Goal: Task Accomplishment & Management: Manage account settings

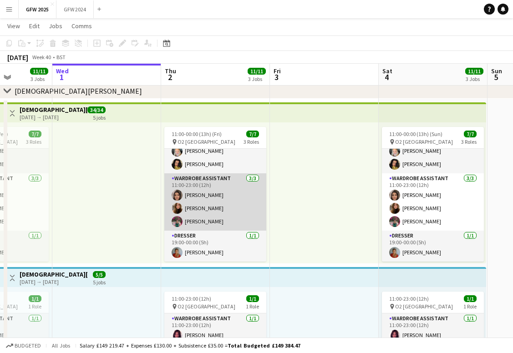
scroll to position [33, 0]
click at [222, 207] on app-card-role "Wardrobe Assistant [DATE] 11:00-23:00 (12h) [PERSON_NAME] [PERSON_NAME] [PERSON…" at bounding box center [215, 201] width 102 height 57
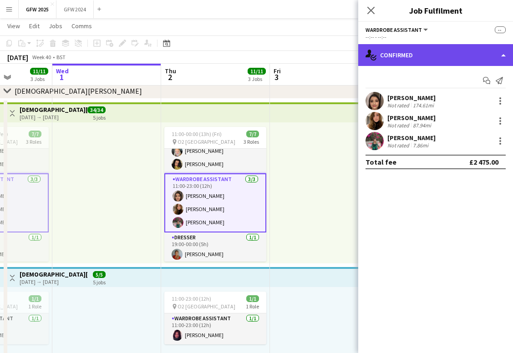
click at [421, 47] on div "single-neutral-actions-check-2 Confirmed" at bounding box center [435, 55] width 155 height 22
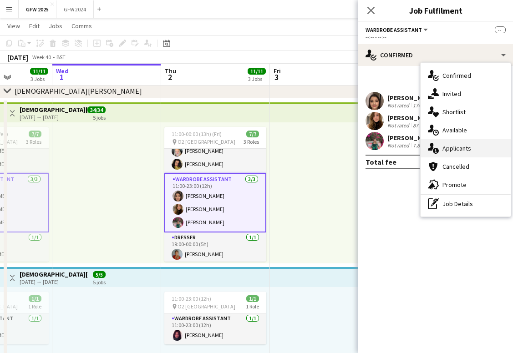
click at [454, 147] on span "Applicants" at bounding box center [456, 148] width 29 height 8
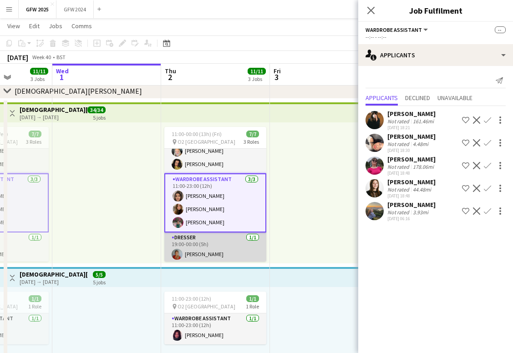
click at [222, 246] on app-card-role "Dresser [DATE] 19:00-00:00 (5h) [PERSON_NAME]" at bounding box center [215, 247] width 102 height 31
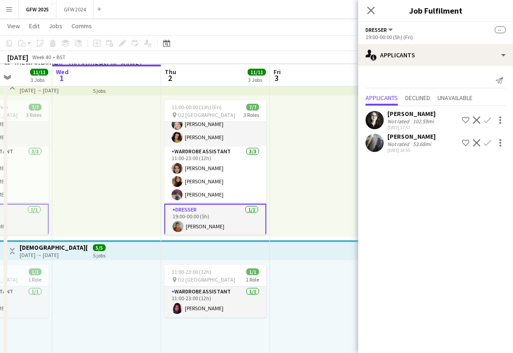
scroll to position [217, 0]
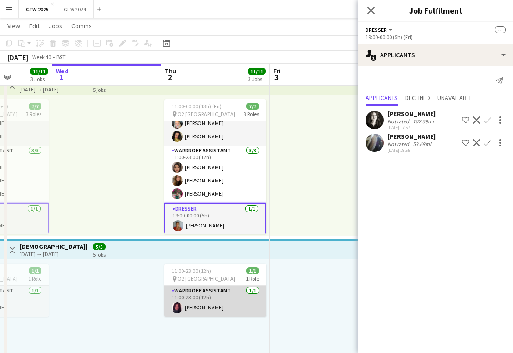
click at [227, 302] on app-card-role "Wardrobe Assistant [DATE] 11:00-23:00 (12h) [PERSON_NAME]" at bounding box center [215, 301] width 102 height 31
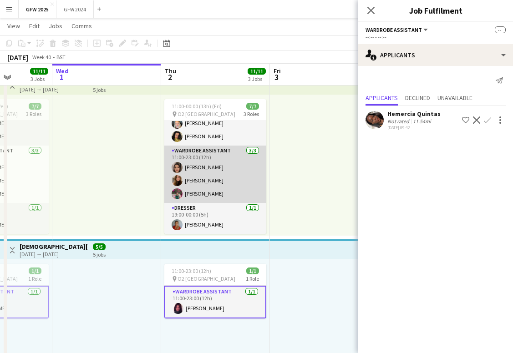
click at [217, 181] on app-card-role "Wardrobe Assistant [DATE] 11:00-23:00 (12h) [PERSON_NAME] [PERSON_NAME] [PERSON…" at bounding box center [215, 174] width 102 height 57
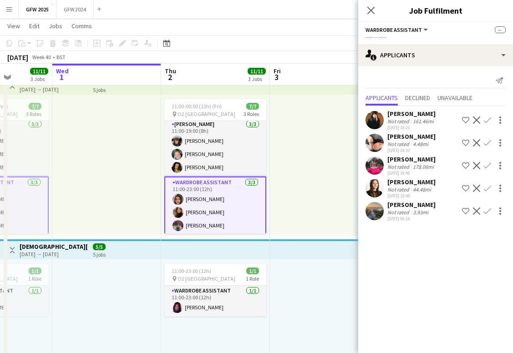
scroll to position [0, 0]
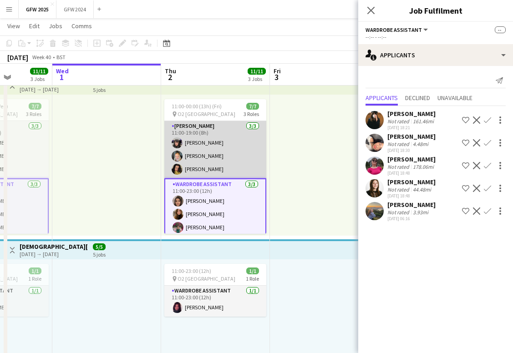
click at [220, 160] on app-card-role "[PERSON_NAME] [DATE] 11:00-19:00 (8h) [PERSON_NAME] [PERSON_NAME] [PERSON_NAME]" at bounding box center [215, 149] width 102 height 57
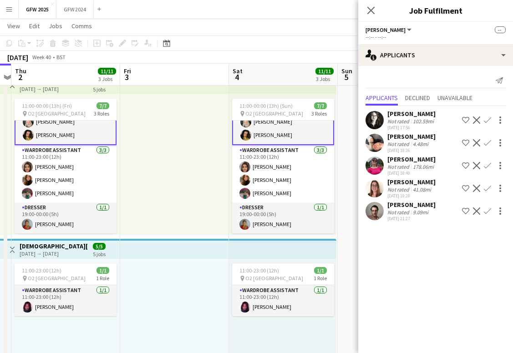
scroll to position [0, 316]
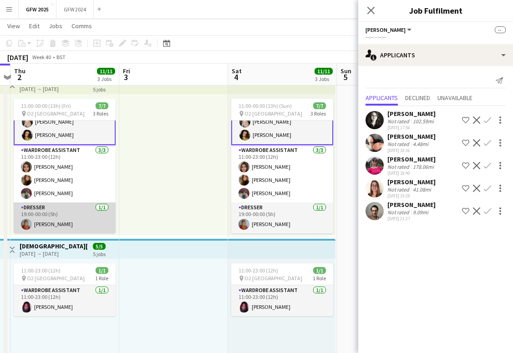
click at [81, 219] on app-card-role "Dresser [DATE] 19:00-00:00 (5h) [PERSON_NAME]" at bounding box center [65, 217] width 102 height 31
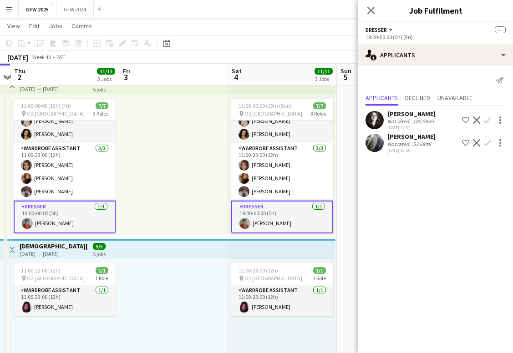
click at [286, 219] on app-card-role "Dresser [DATE] 19:00-00:00 (5h) [PERSON_NAME]" at bounding box center [282, 217] width 102 height 33
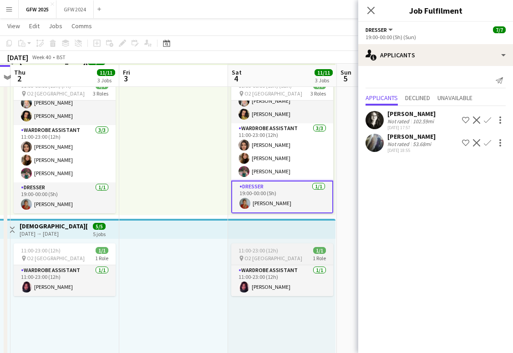
scroll to position [227, 0]
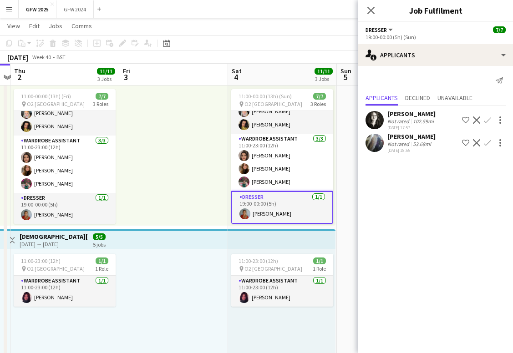
click at [282, 210] on app-card-role "Dresser [DATE] 19:00-00:00 (5h) [PERSON_NAME]" at bounding box center [282, 207] width 102 height 33
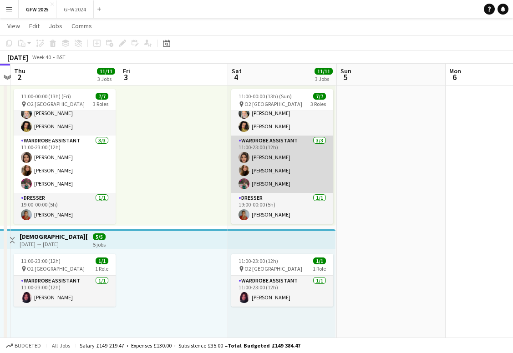
click at [283, 176] on app-card-role "Wardrobe Assistant [DATE] 11:00-23:00 (12h) [PERSON_NAME] [PERSON_NAME] [PERSON…" at bounding box center [282, 164] width 102 height 57
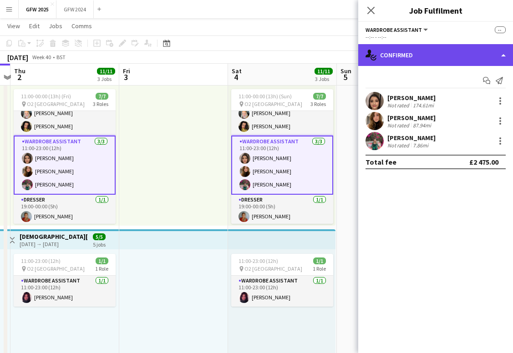
click at [394, 62] on div "single-neutral-actions-check-2 Confirmed" at bounding box center [435, 55] width 155 height 22
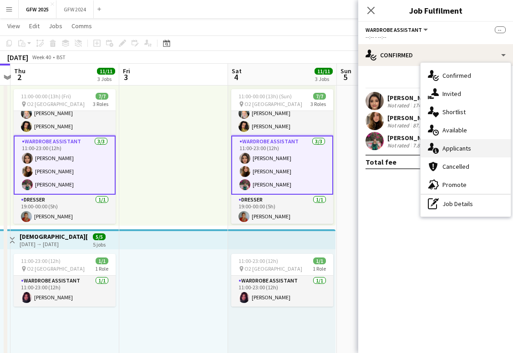
click at [449, 152] on div "single-neutral-actions-information Applicants" at bounding box center [465, 148] width 90 height 18
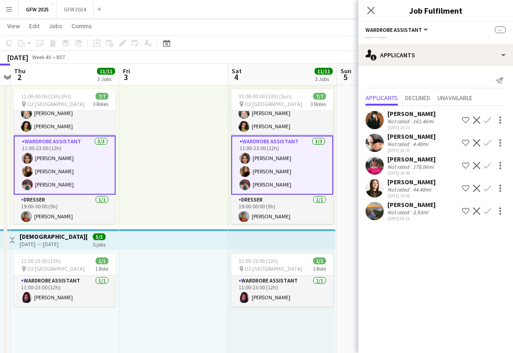
click at [98, 170] on app-card-role "Wardrobe Assistant [DATE] 11:00-23:00 (12h) [PERSON_NAME] [PERSON_NAME] [PERSON…" at bounding box center [65, 165] width 102 height 59
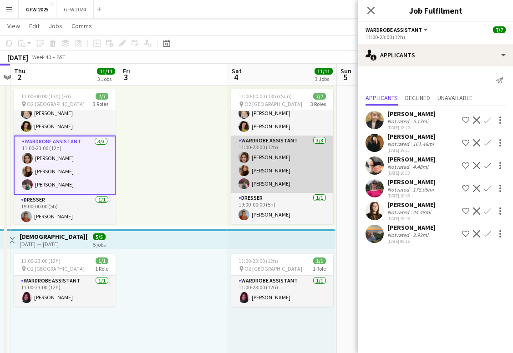
click at [291, 159] on app-card-role "Wardrobe Assistant [DATE] 11:00-23:00 (12h) [PERSON_NAME] [PERSON_NAME] [PERSON…" at bounding box center [282, 164] width 102 height 57
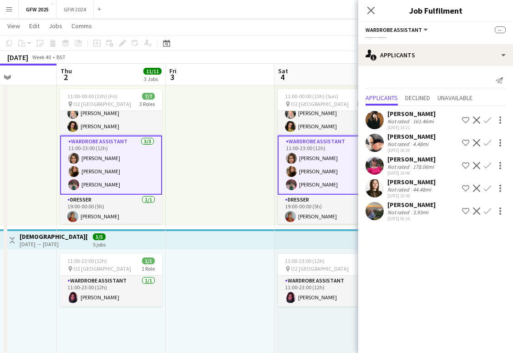
scroll to position [0, 267]
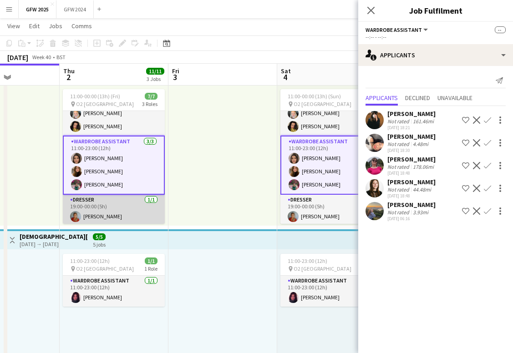
click at [118, 209] on app-card-role "Dresser [DATE] 19:00-00:00 (5h) [PERSON_NAME]" at bounding box center [114, 210] width 102 height 31
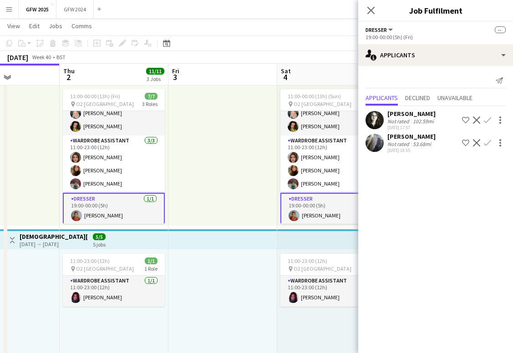
click at [130, 210] on app-card-role "Dresser [DATE] 19:00-00:00 (5h) [PERSON_NAME]" at bounding box center [114, 209] width 102 height 33
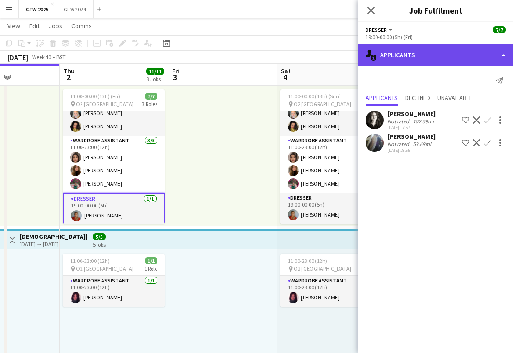
click at [425, 56] on div "single-neutral-actions-information Applicants" at bounding box center [435, 55] width 155 height 22
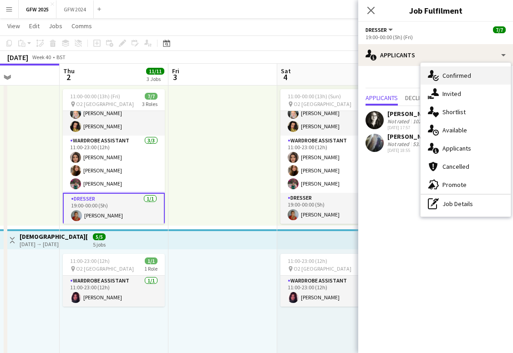
click at [439, 76] on div "single-neutral-actions-check-2 Confirmed" at bounding box center [465, 75] width 90 height 18
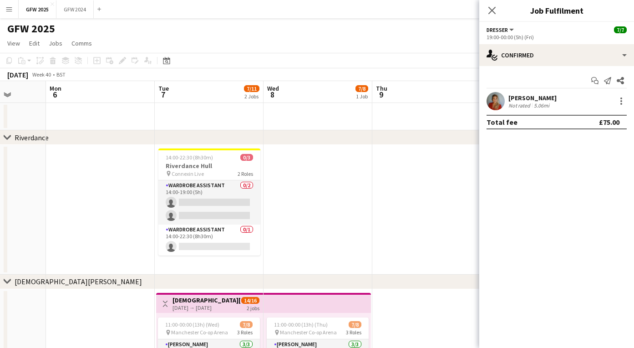
scroll to position [0, 281]
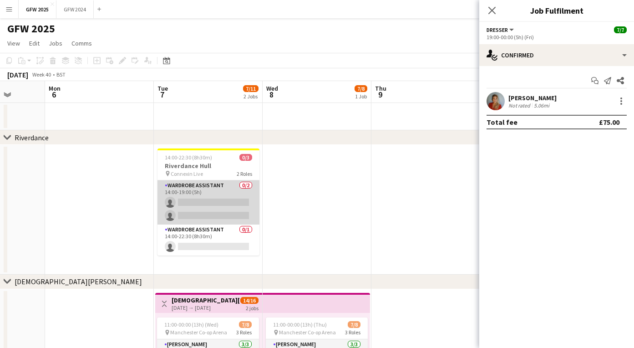
click at [216, 196] on app-card-role "Wardrobe Assistant 0/2 14:00-19:00 (5h) single-neutral-actions single-neutral-a…" at bounding box center [208, 202] width 102 height 44
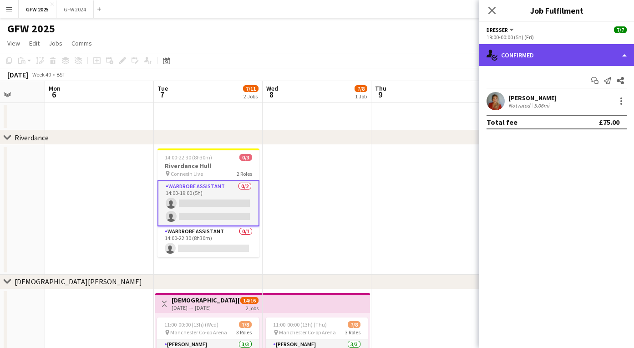
click at [512, 57] on div "single-neutral-actions-check-2 Confirmed" at bounding box center [556, 55] width 155 height 22
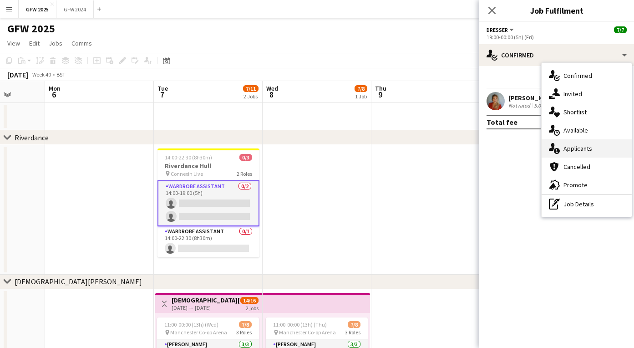
click at [512, 152] on span "Applicants" at bounding box center [577, 148] width 29 height 8
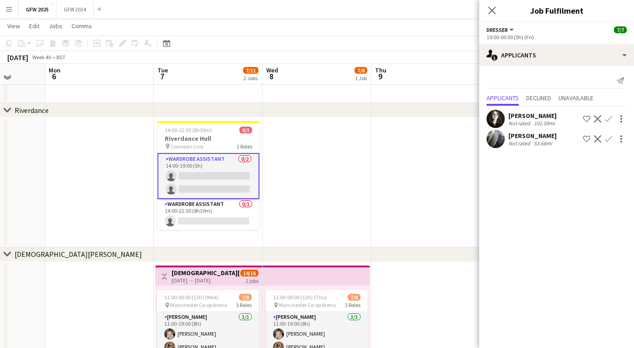
scroll to position [30, 0]
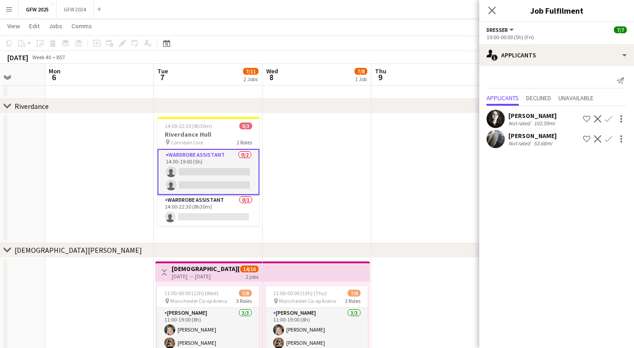
click at [216, 166] on app-card-role "Wardrobe Assistant 0/2 14:00-19:00 (5h) single-neutral-actions single-neutral-a…" at bounding box center [208, 172] width 102 height 46
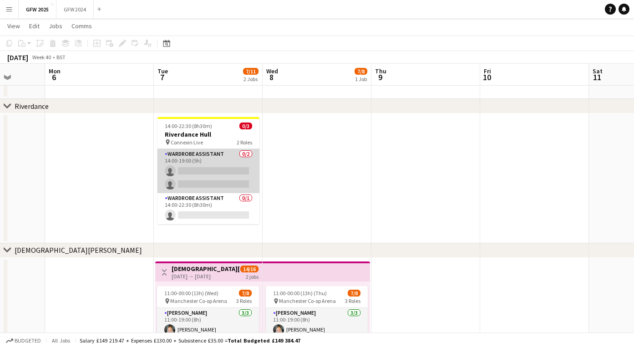
click at [216, 166] on app-card-role "Wardrobe Assistant 0/2 14:00-19:00 (5h) single-neutral-actions single-neutral-a…" at bounding box center [208, 171] width 102 height 44
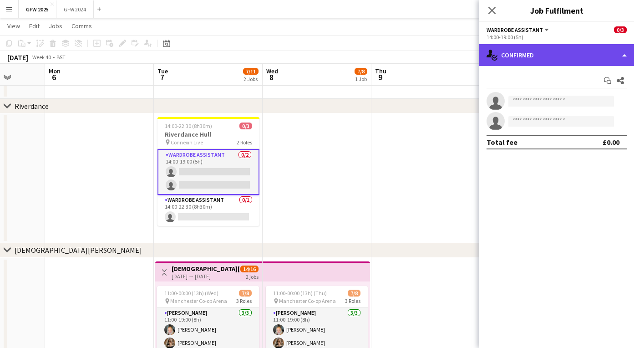
click at [512, 56] on div "single-neutral-actions-check-2 Confirmed" at bounding box center [556, 55] width 155 height 22
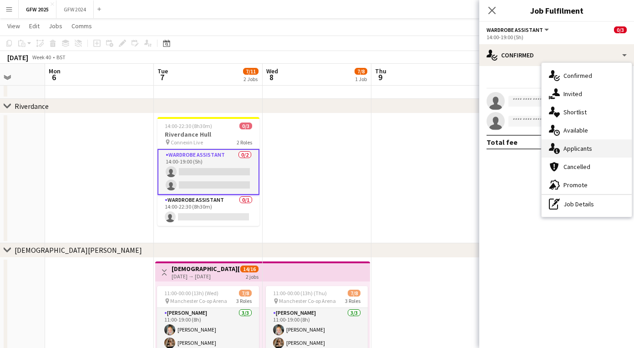
click at [512, 149] on span "Applicants" at bounding box center [577, 148] width 29 height 8
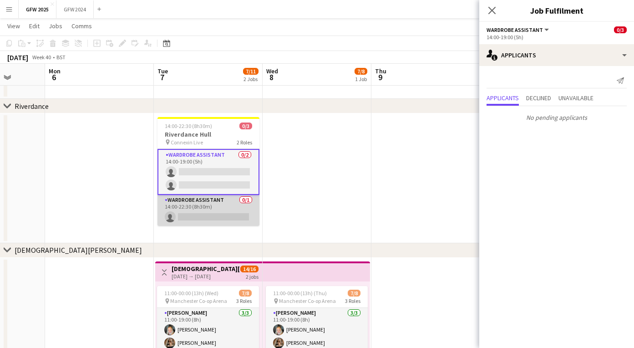
click at [212, 211] on app-card-role "Wardrobe Assistant 0/1 14:00-22:30 (8h30m) single-neutral-actions" at bounding box center [208, 210] width 102 height 31
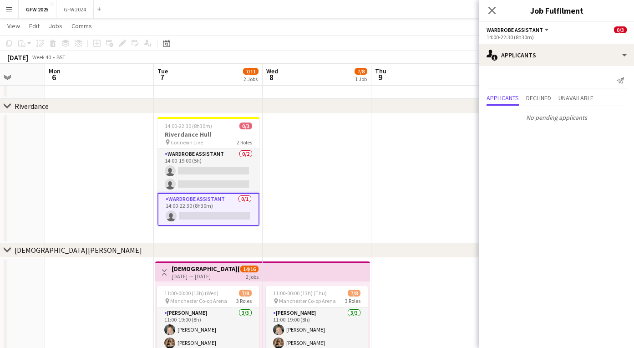
click at [4, 7] on button "Menu" at bounding box center [9, 9] width 18 height 18
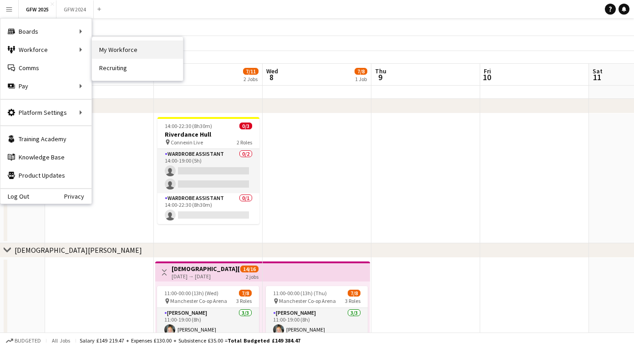
click at [121, 50] on link "My Workforce" at bounding box center [137, 49] width 91 height 18
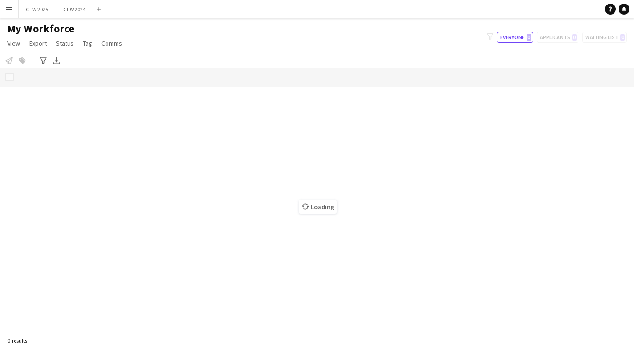
scroll to position [0, 0]
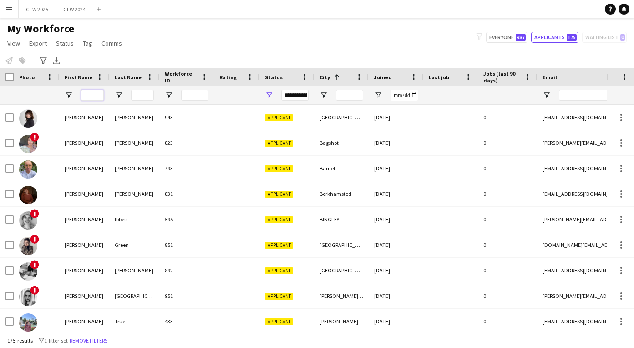
click at [94, 94] on input "First Name Filter Input" at bounding box center [92, 95] width 23 height 11
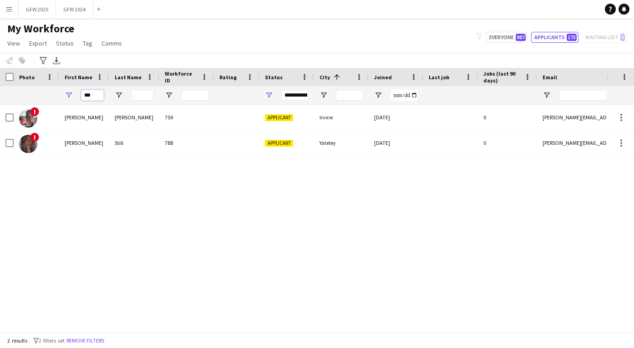
type input "***"
click at [295, 97] on div "**********" at bounding box center [294, 95] width 27 height 11
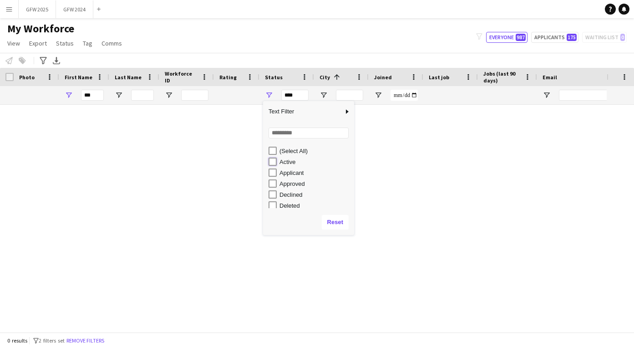
type input "**********"
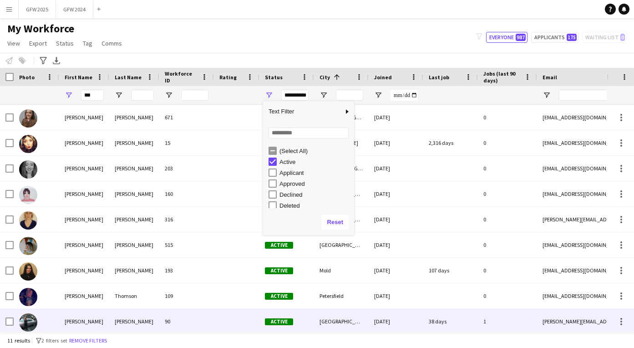
click at [136, 317] on div "[PERSON_NAME]" at bounding box center [134, 320] width 50 height 25
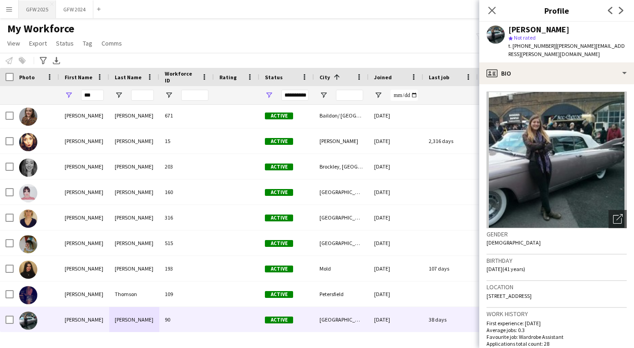
click at [35, 9] on button "GFW 2025 Close" at bounding box center [37, 9] width 37 height 18
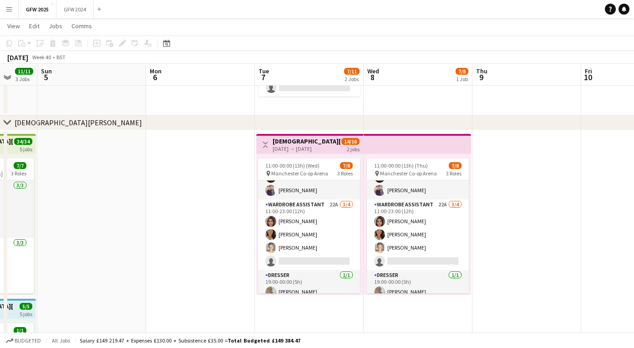
scroll to position [0, 288]
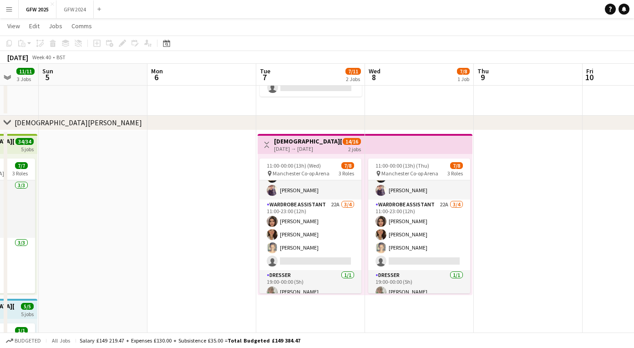
drag, startPoint x: 457, startPoint y: 233, endPoint x: 437, endPoint y: 233, distance: 20.5
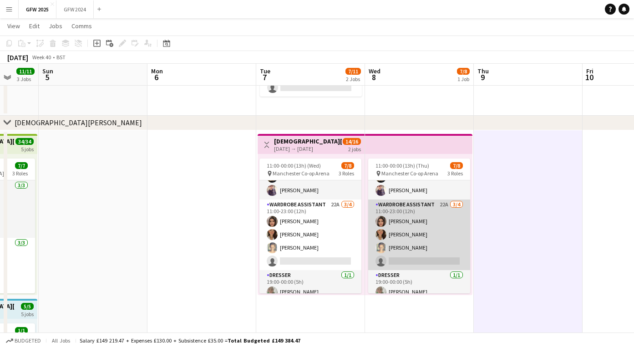
click at [436, 232] on app-card-role "Wardrobe Assistant 22A [DATE] 11:00-23:00 (12h) [PERSON_NAME] [PERSON_NAME] [PE…" at bounding box center [419, 234] width 102 height 71
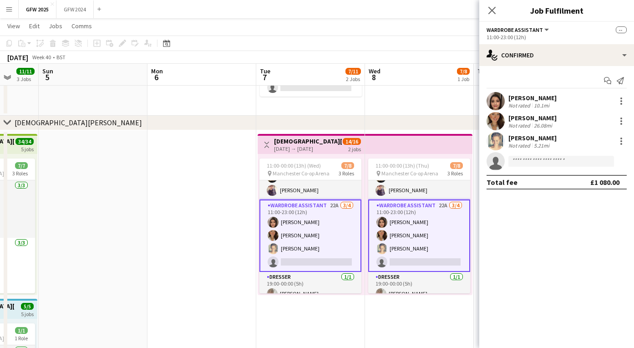
drag, startPoint x: 568, startPoint y: 116, endPoint x: 509, endPoint y: 116, distance: 59.1
click at [509, 116] on div "[PERSON_NAME] Not rated 26.08mi" at bounding box center [556, 121] width 155 height 18
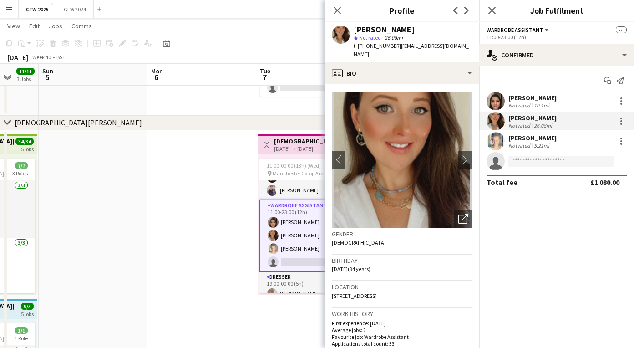
copy div "[PERSON_NAME]"
click at [512, 136] on div "[PERSON_NAME]" at bounding box center [532, 138] width 48 height 8
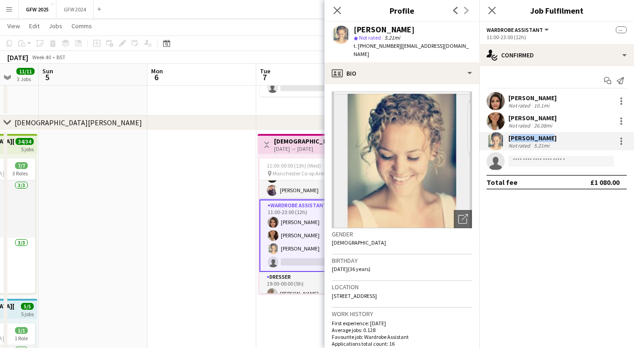
drag, startPoint x: 546, startPoint y: 136, endPoint x: 508, endPoint y: 136, distance: 37.8
click at [508, 136] on div "[PERSON_NAME]" at bounding box center [532, 138] width 48 height 8
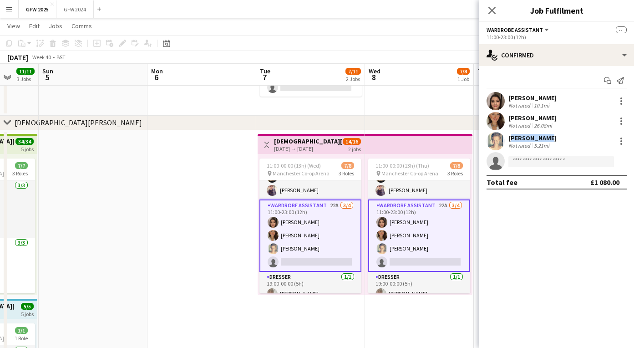
copy div "[PERSON_NAME]"
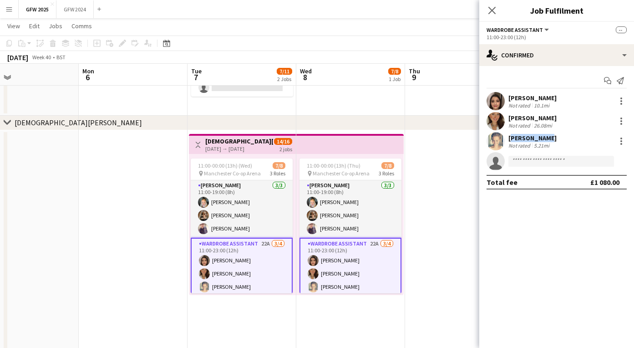
scroll to position [0, 349]
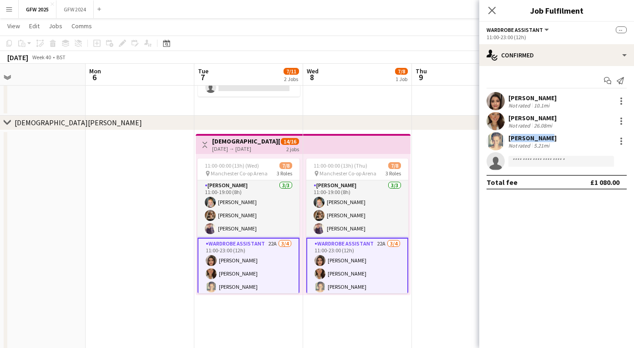
drag, startPoint x: 326, startPoint y: 274, endPoint x: 264, endPoint y: 207, distance: 90.8
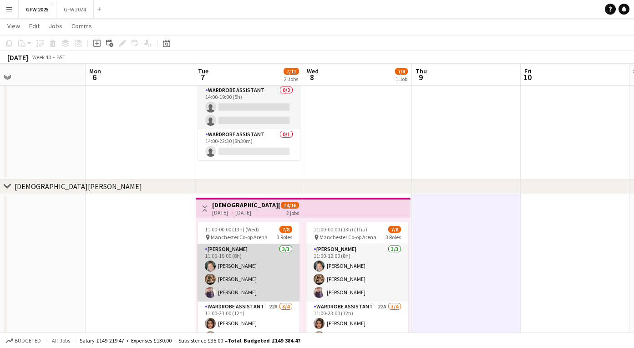
scroll to position [0, 0]
